Goal: Check status

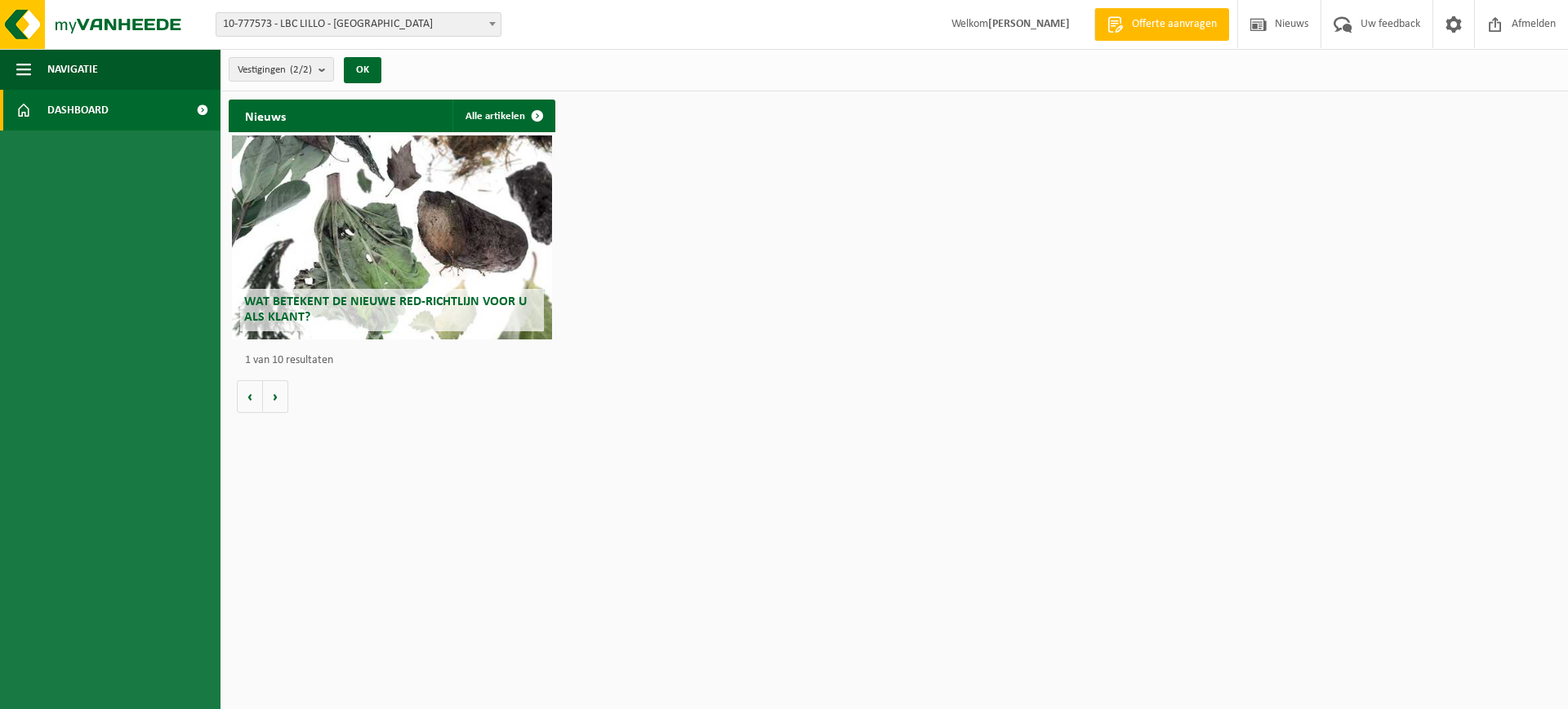
click at [352, 24] on span "10-777573 - LBC LILLO - [GEOGRAPHIC_DATA]" at bounding box center [359, 24] width 285 height 23
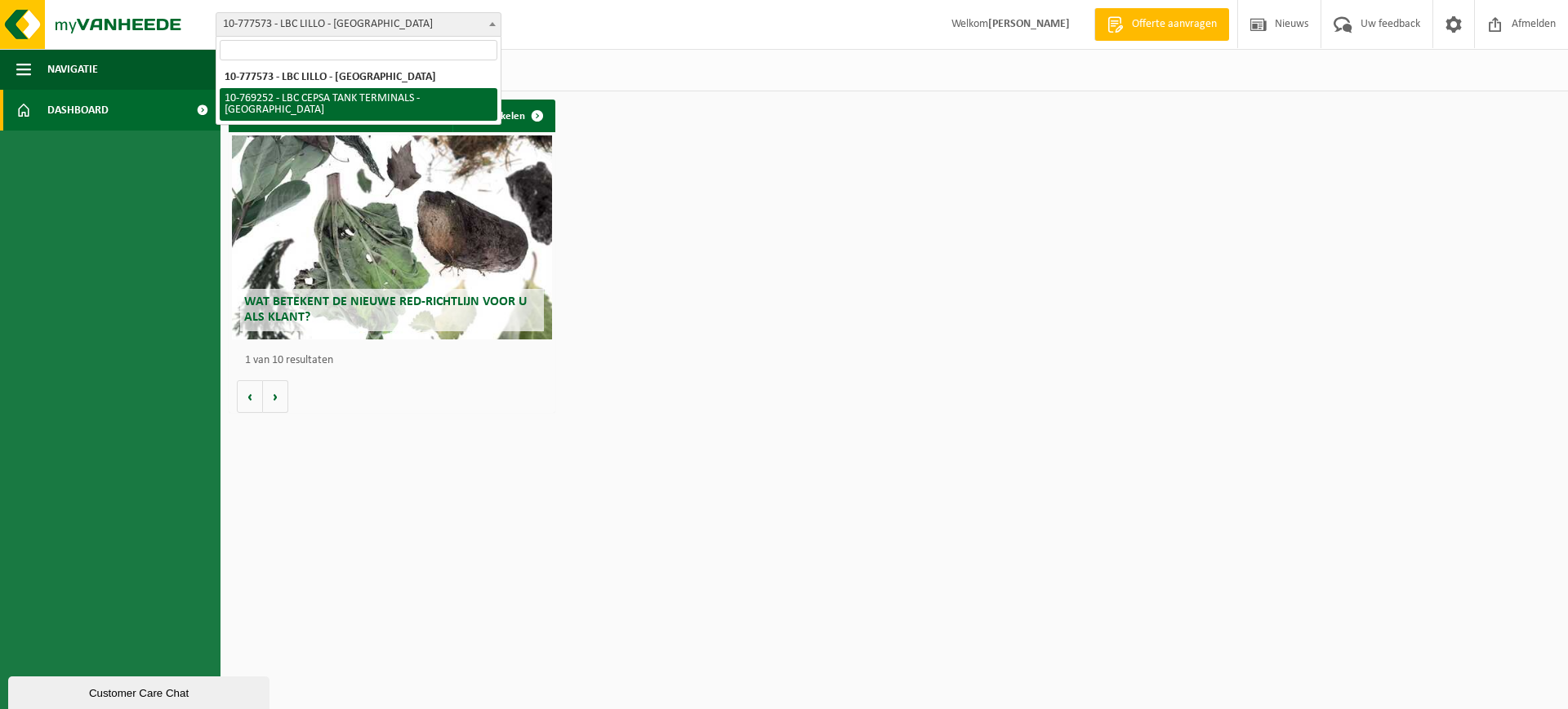
select select "14717"
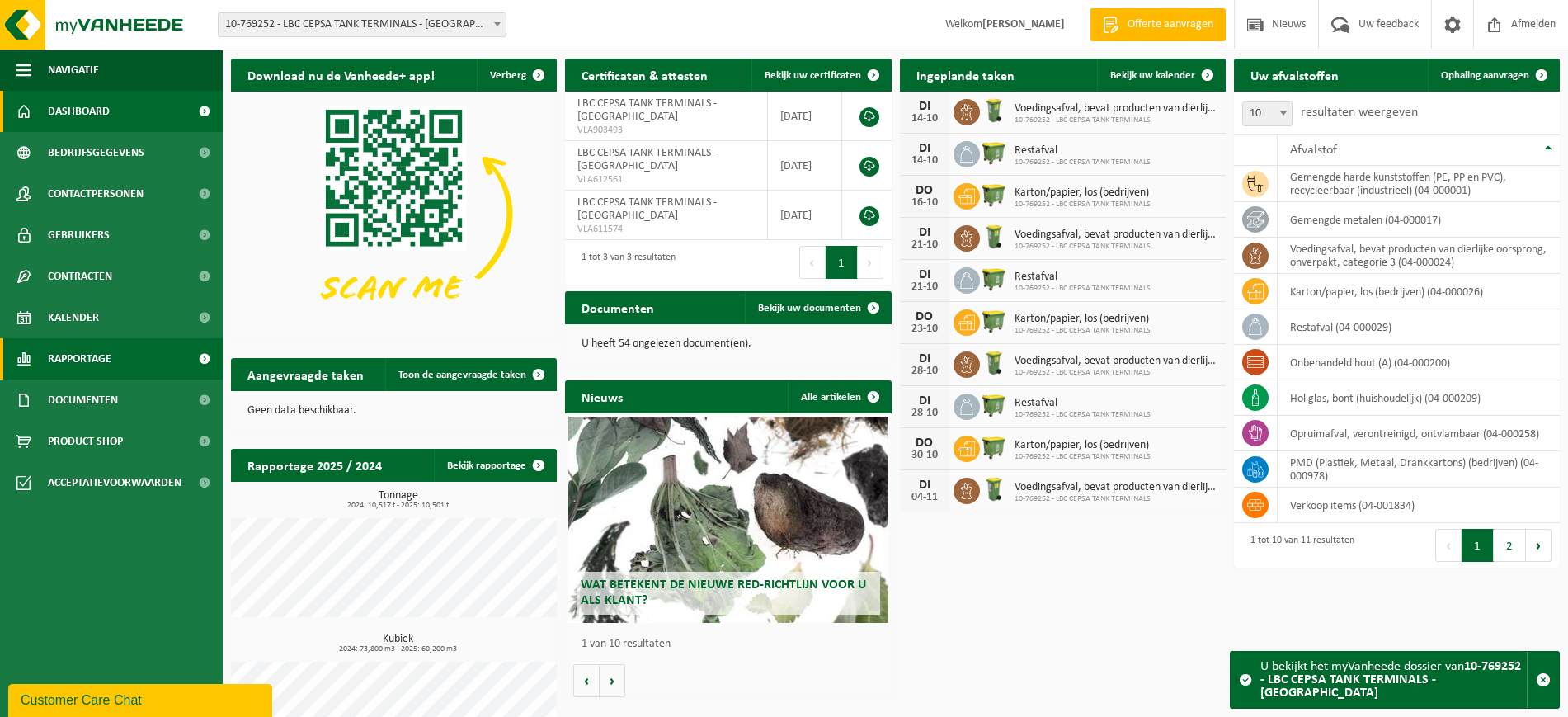
click at [104, 354] on span "Rapportage" at bounding box center [79, 359] width 63 height 42
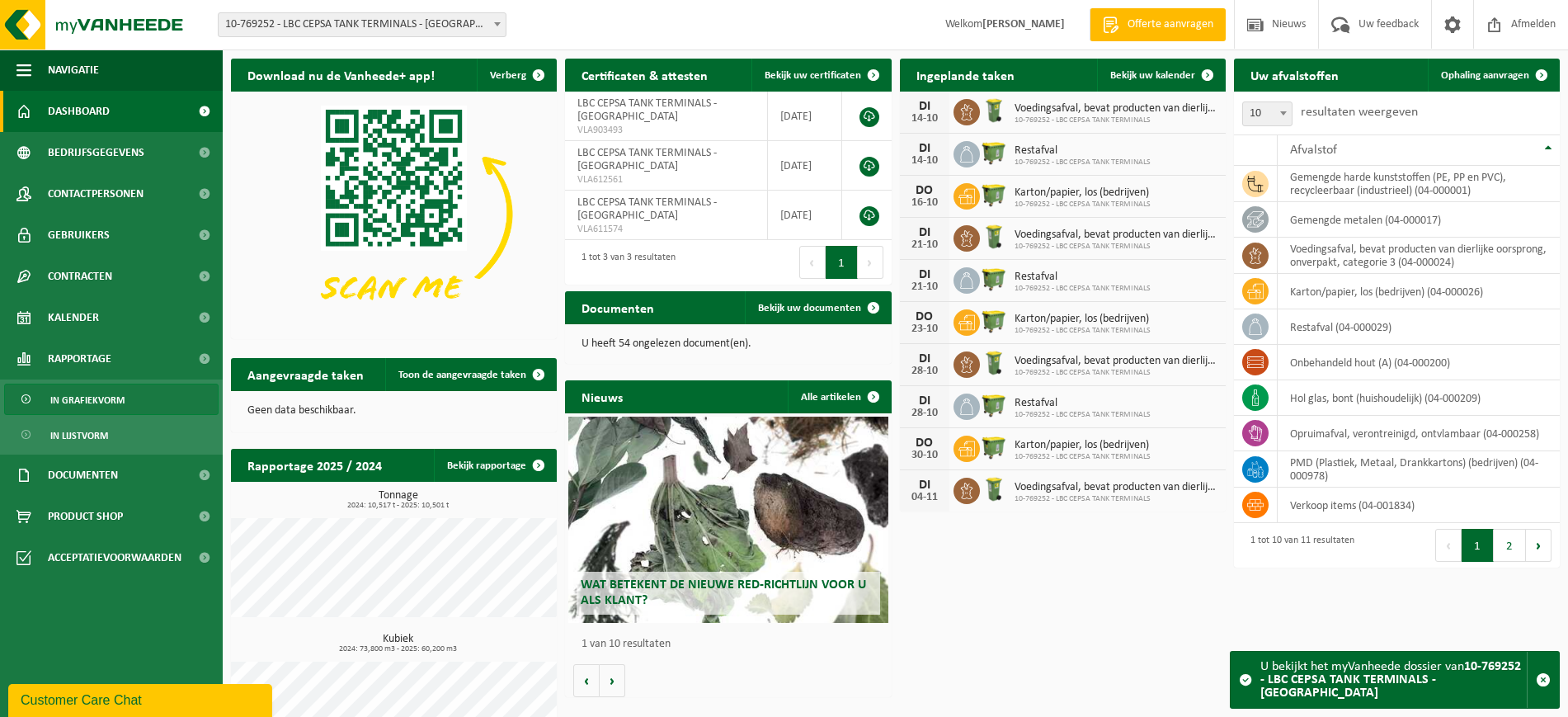
click at [84, 404] on span "In grafiekvorm" at bounding box center [87, 401] width 74 height 32
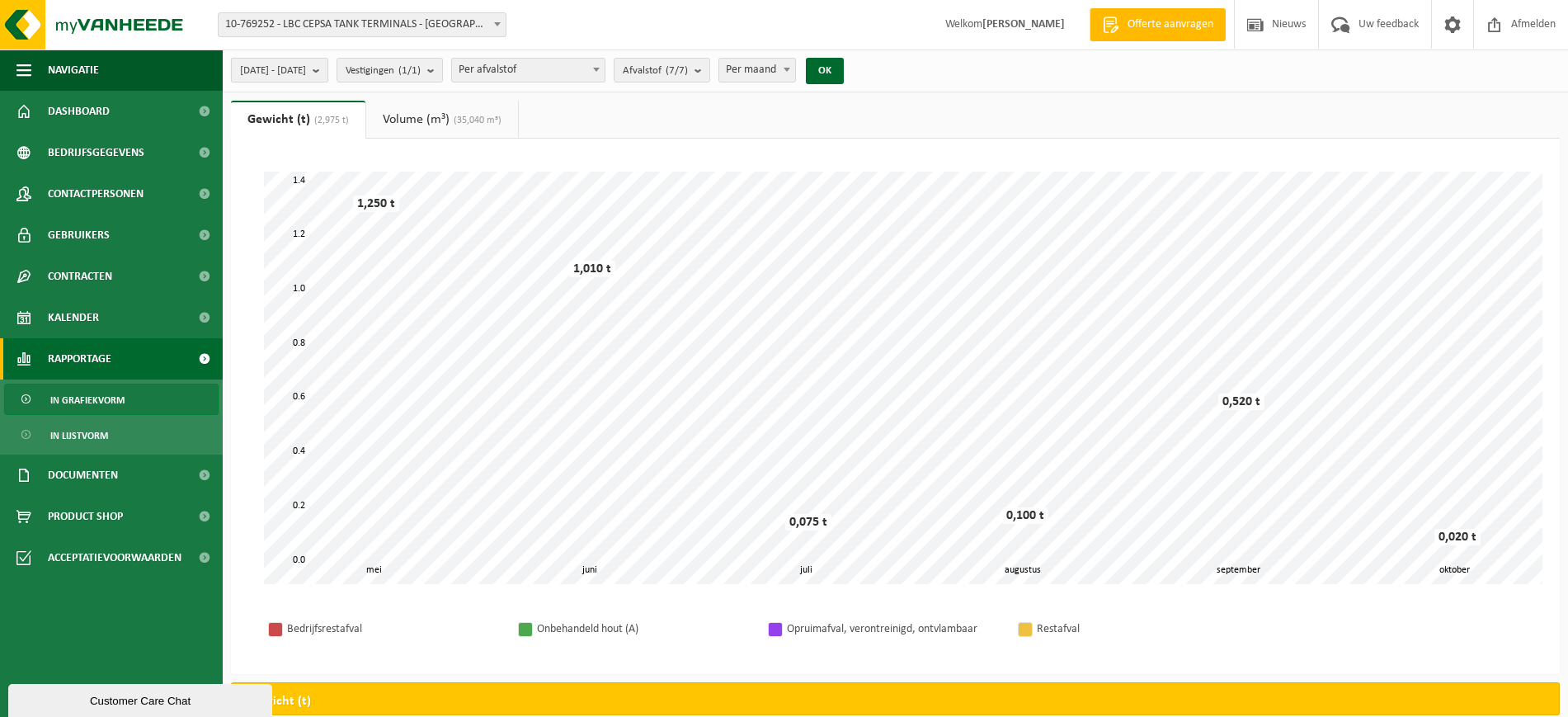
click at [327, 66] on b "submit" at bounding box center [319, 69] width 15 height 23
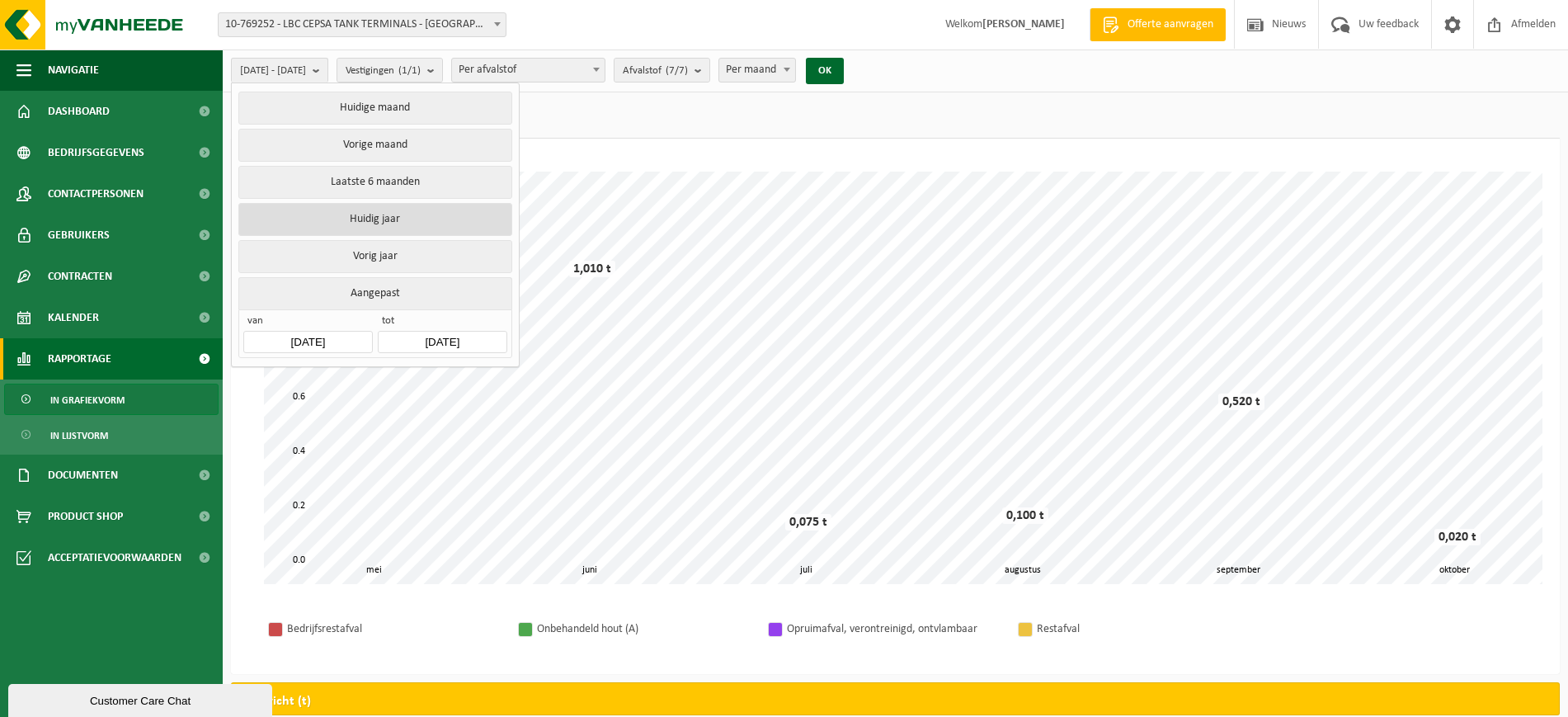
click at [357, 209] on button "Huidig jaar" at bounding box center [376, 219] width 274 height 33
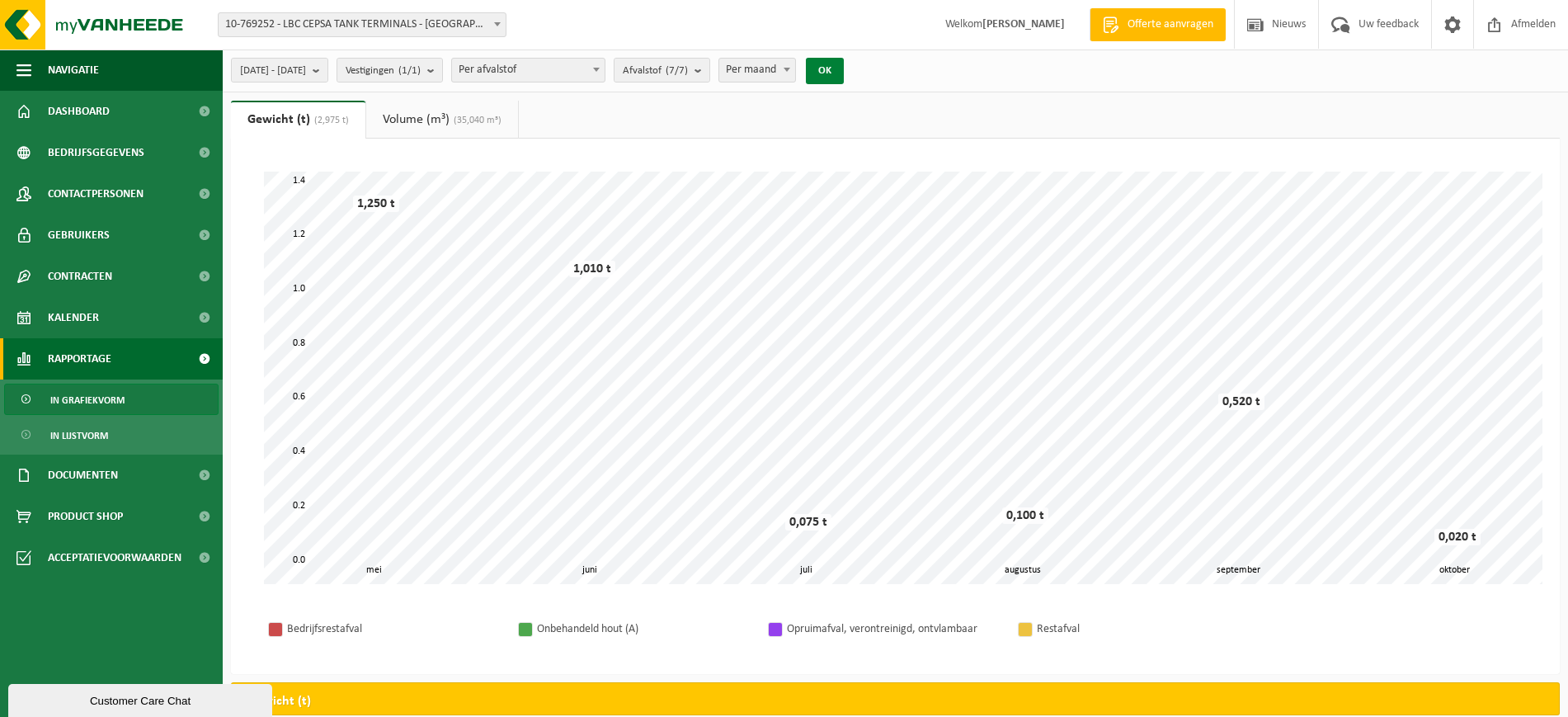
click at [844, 73] on button "OK" at bounding box center [825, 70] width 38 height 27
